Goal: Feedback & Contribution: Submit feedback/report problem

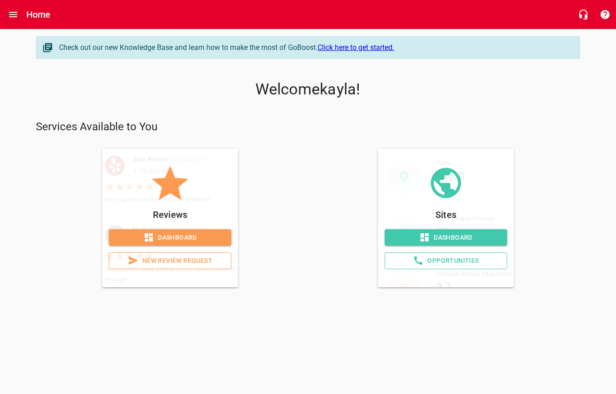
click at [194, 230] on link "Dashboard" at bounding box center [170, 237] width 122 height 17
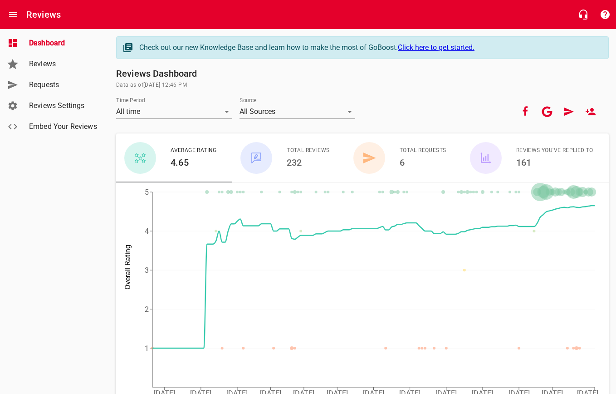
click at [65, 69] on span "Reviews" at bounding box center [63, 64] width 69 height 11
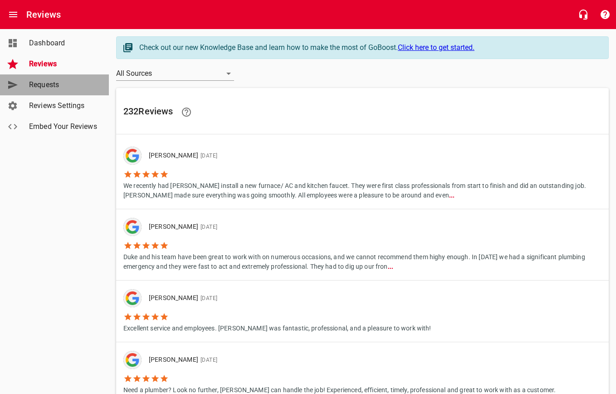
click at [78, 84] on span "Requests" at bounding box center [63, 84] width 69 height 11
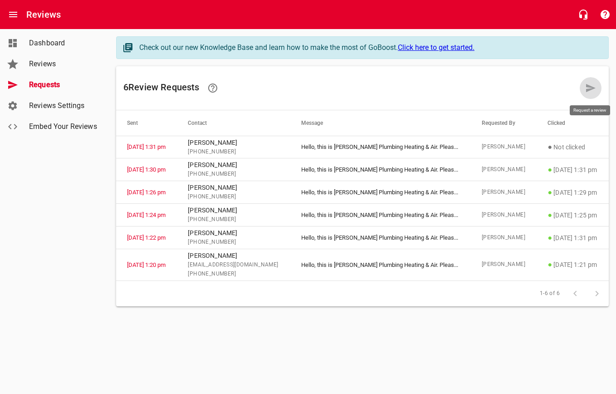
click at [592, 87] on icon at bounding box center [591, 88] width 10 height 8
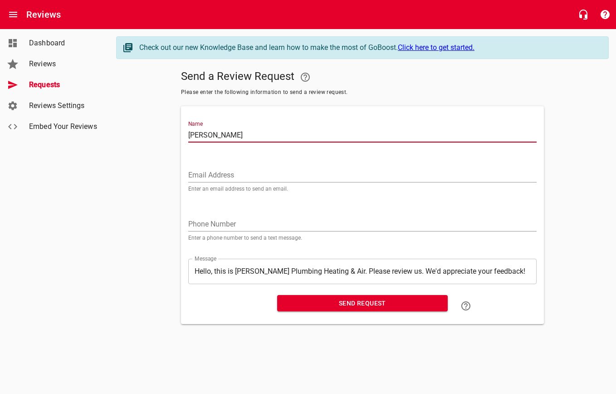
type input "[PERSON_NAME]"
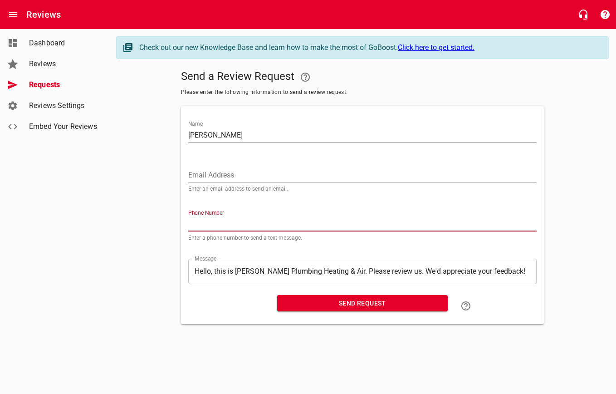
paste input "530318"
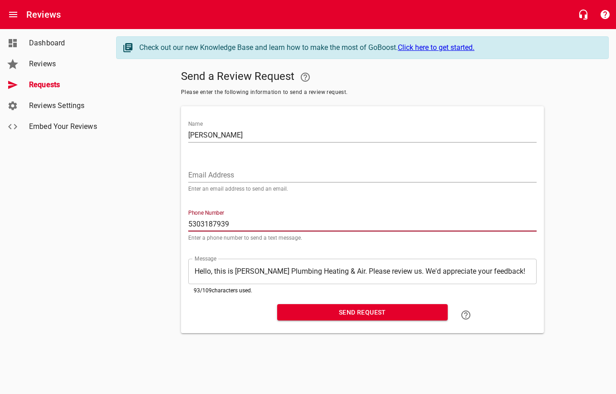
type input "5303187939"
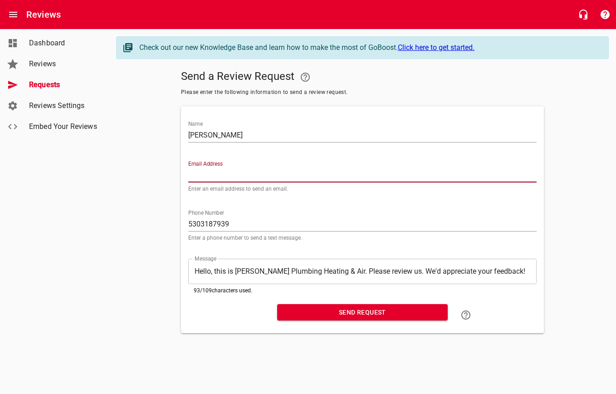
drag, startPoint x: 304, startPoint y: 167, endPoint x: 300, endPoint y: 169, distance: 5.1
click at [304, 167] on div "Email Address Enter an email address to send an email." at bounding box center [362, 176] width 348 height 31
paste input "[PERSON_NAME][EMAIL_ADDRESS][PERSON_NAME][DOMAIN_NAME]"
type input "[PERSON_NAME][EMAIL_ADDRESS][PERSON_NAME][DOMAIN_NAME]"
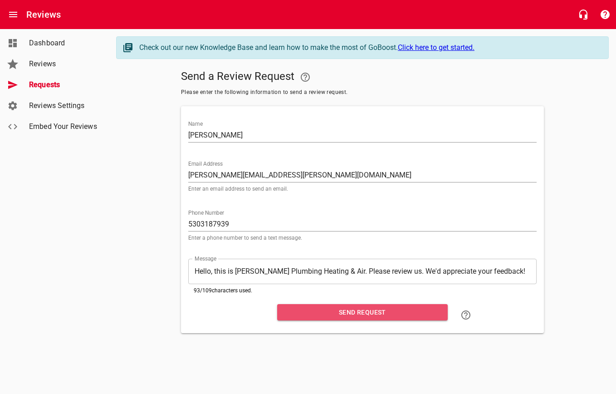
click at [393, 310] on span "Send Request" at bounding box center [362, 312] width 156 height 11
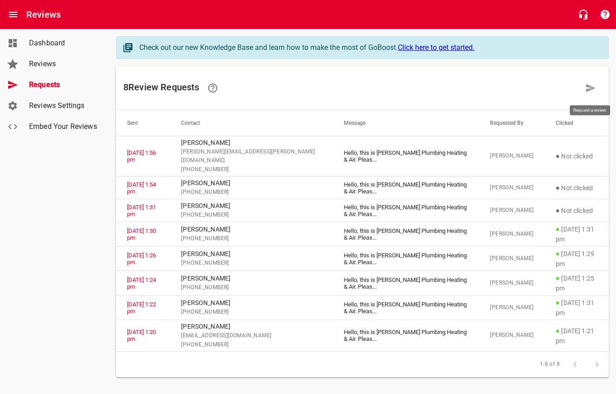
click at [589, 90] on icon at bounding box center [591, 88] width 10 height 8
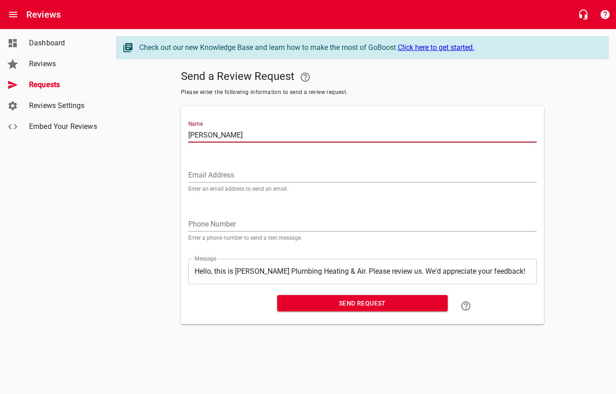
type input "[PERSON_NAME]"
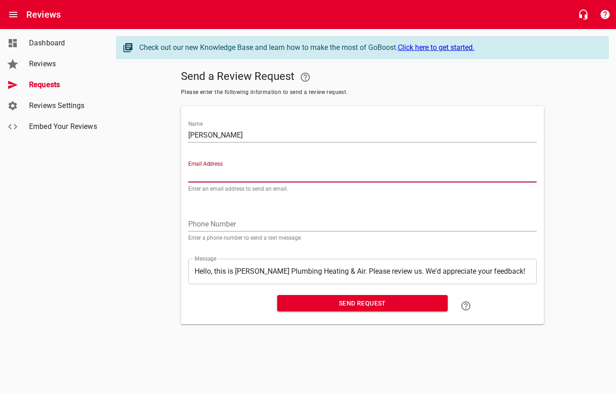
paste input "[EMAIL_ADDRESS][DOMAIN_NAME]"
type input "[EMAIL_ADDRESS][DOMAIN_NAME]"
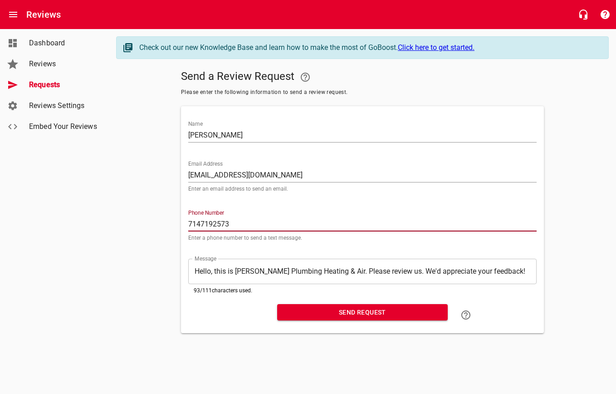
type input "7147192573"
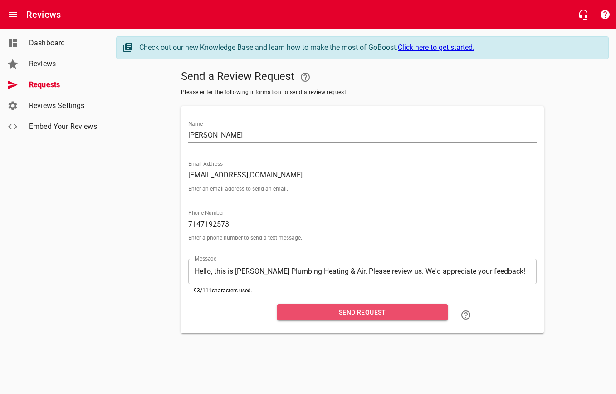
click at [361, 308] on span "Send Request" at bounding box center [362, 312] width 156 height 11
